Goal: Task Accomplishment & Management: Complete application form

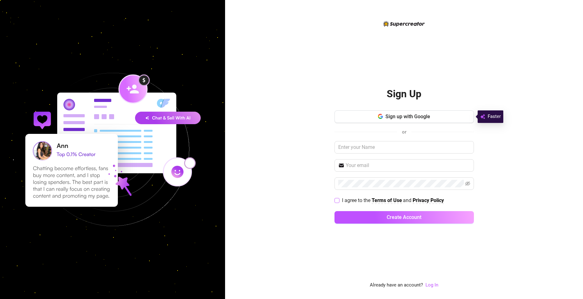
click at [336, 200] on input "I agree to the Terms of Use and Privacy Policy" at bounding box center [336, 200] width 4 height 4
checkbox input "true"
click at [354, 145] on input "text" at bounding box center [403, 147] width 139 height 13
type input "g"
type input "[PERSON_NAME]"
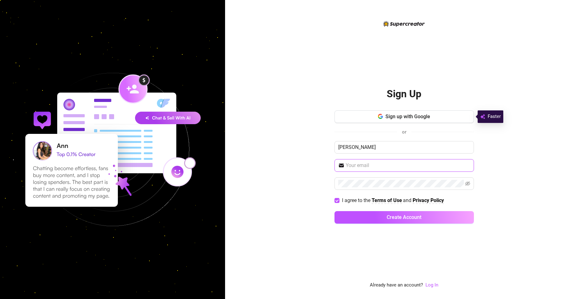
click at [367, 164] on input "text" at bounding box center [408, 166] width 124 height 8
type input "[EMAIL_ADDRESS][DOMAIN_NAME]"
click at [308, 239] on div "Sign Up Sign up with Google or [PERSON_NAME] [EMAIL_ADDRESS][DOMAIN_NAME] I agr…" at bounding box center [404, 149] width 358 height 299
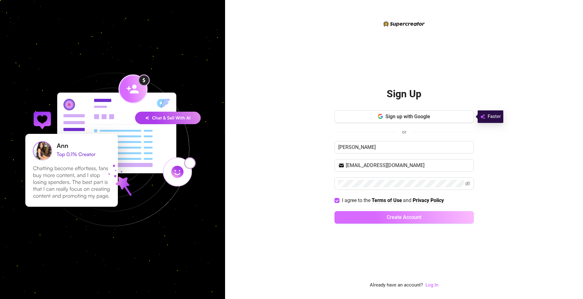
click at [367, 220] on button "Create Account" at bounding box center [403, 217] width 139 height 13
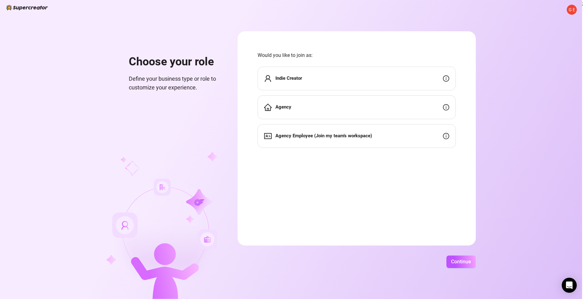
click at [448, 79] on icon "info-circle" at bounding box center [446, 78] width 6 height 6
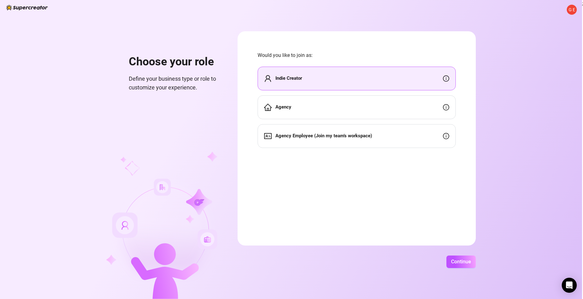
click at [311, 72] on div "Indie Creator" at bounding box center [357, 79] width 198 height 24
click at [456, 259] on span "Continue" at bounding box center [461, 261] width 20 height 6
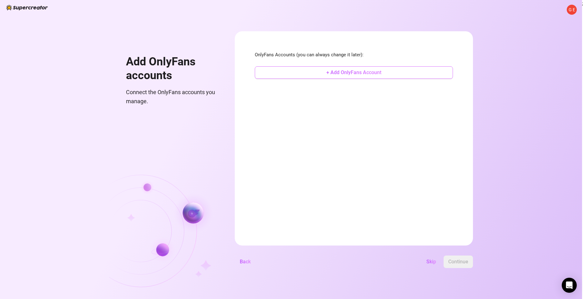
click at [349, 69] on button "+ Add OnlyFans Account" at bounding box center [354, 72] width 198 height 13
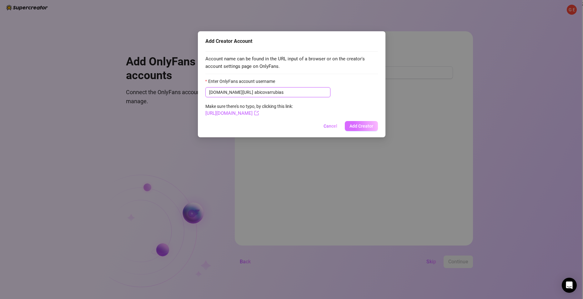
type input "abicovarrubias"
click at [361, 126] on span "Add Creator" at bounding box center [361, 125] width 24 height 5
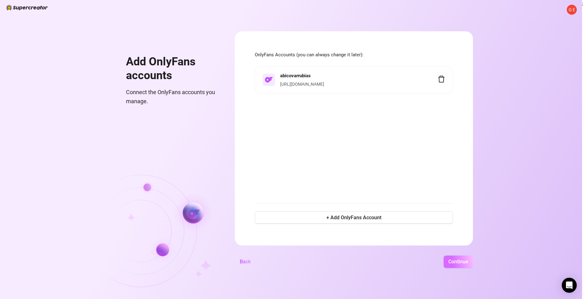
click at [456, 260] on span "Continue" at bounding box center [458, 261] width 20 height 6
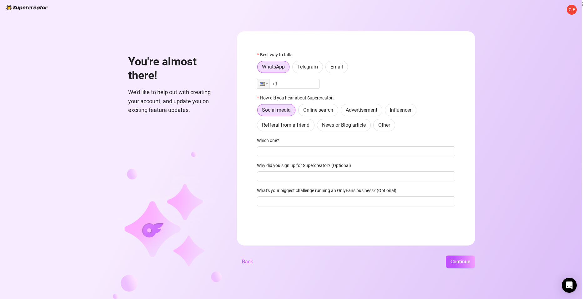
click at [294, 84] on input "+1" at bounding box center [288, 84] width 63 height 10
type input "[PHONE_NUMBER]"
click at [303, 151] on input "Which one?" at bounding box center [356, 151] width 198 height 10
type input "facebook"
click at [447, 254] on div "[PERSON_NAME]'re almost there! We'd like to help out with creating your account…" at bounding box center [291, 149] width 582 height 299
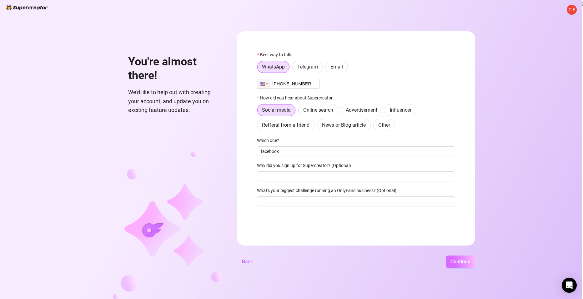
click at [458, 266] on button "Continue" at bounding box center [460, 261] width 29 height 13
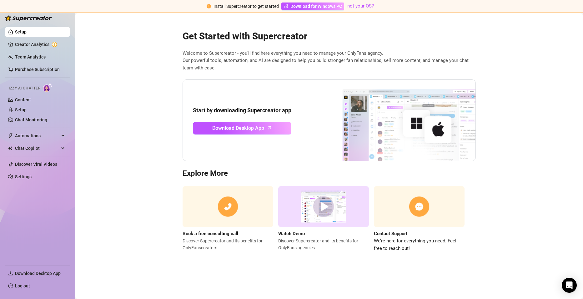
click at [27, 31] on link "Setup" at bounding box center [21, 31] width 12 height 5
click at [30, 100] on link "Content" at bounding box center [23, 99] width 16 height 5
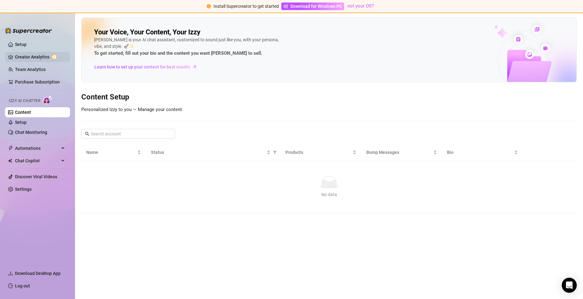
click at [35, 57] on link "Creator Analytics" at bounding box center [40, 57] width 50 height 10
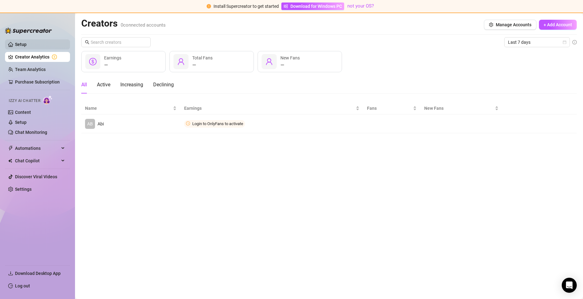
click at [26, 45] on link "Setup" at bounding box center [21, 44] width 12 height 5
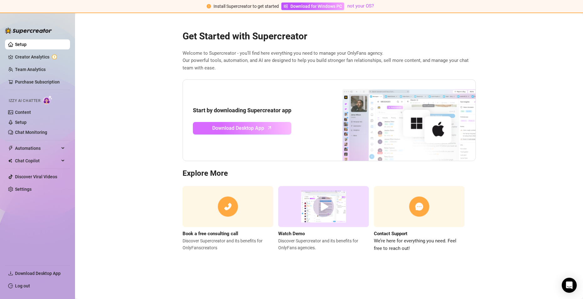
click at [264, 128] on link "Download Desktop App" at bounding box center [242, 128] width 98 height 13
click at [32, 54] on link "Creator Analytics" at bounding box center [40, 57] width 50 height 10
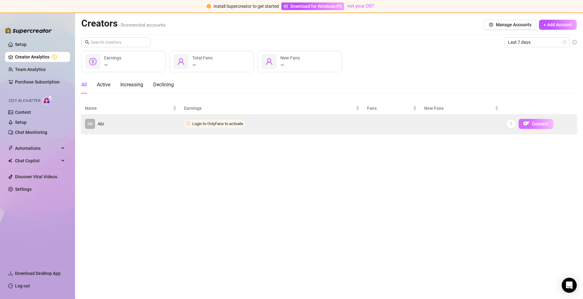
click at [540, 127] on button "Connect" at bounding box center [535, 124] width 35 height 10
click at [532, 123] on span "Connect" at bounding box center [540, 123] width 17 height 5
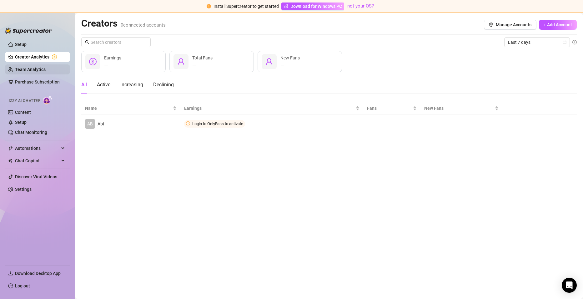
click at [33, 71] on link "Team Analytics" at bounding box center [30, 69] width 31 height 5
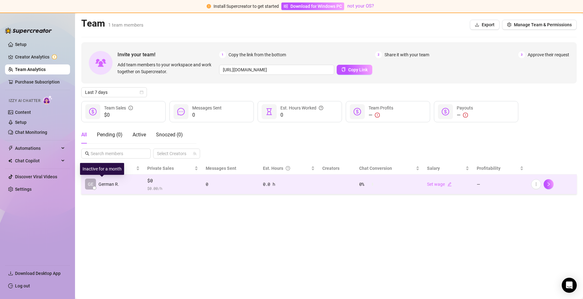
click at [108, 182] on span "German R." at bounding box center [108, 184] width 21 height 7
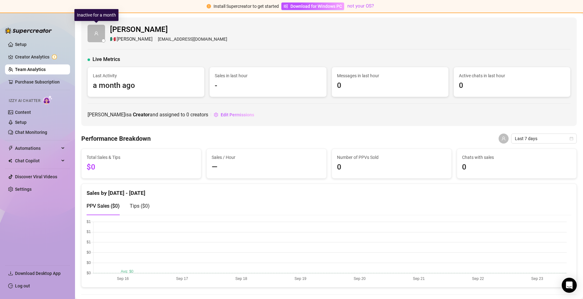
click at [102, 37] on span at bounding box center [97, 34] width 18 height 18
click at [124, 39] on span "[PERSON_NAME]" at bounding box center [135, 40] width 36 height 8
click at [91, 37] on span at bounding box center [97, 34] width 18 height 18
click at [96, 36] on span at bounding box center [97, 34] width 18 height 18
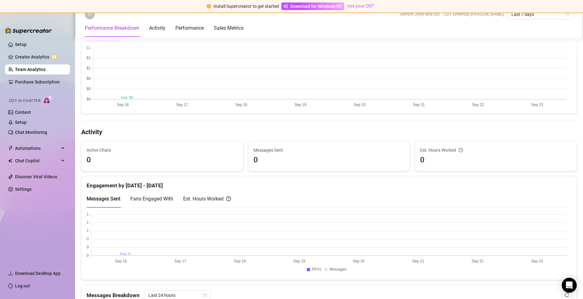
scroll to position [188, 0]
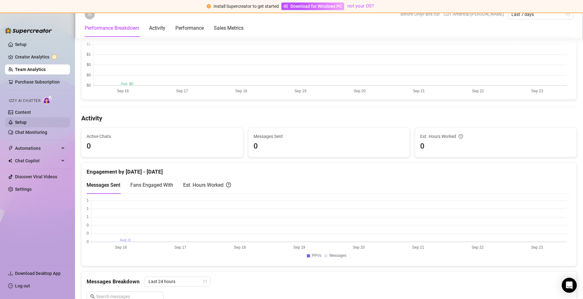
click at [27, 120] on link "Setup" at bounding box center [21, 122] width 12 height 5
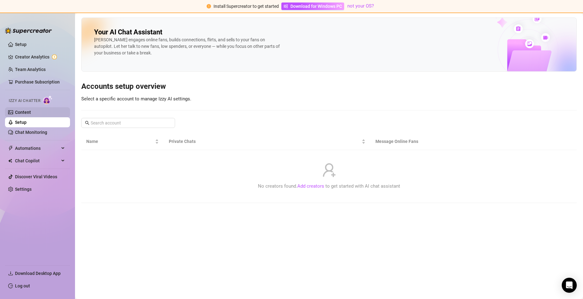
click at [29, 115] on link "Content" at bounding box center [23, 112] width 16 height 5
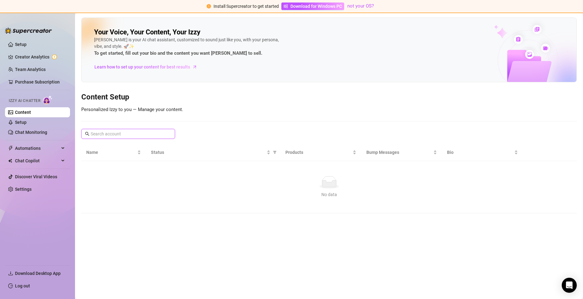
click at [148, 132] on input "text" at bounding box center [129, 133] width 76 height 7
